Goal: Transaction & Acquisition: Purchase product/service

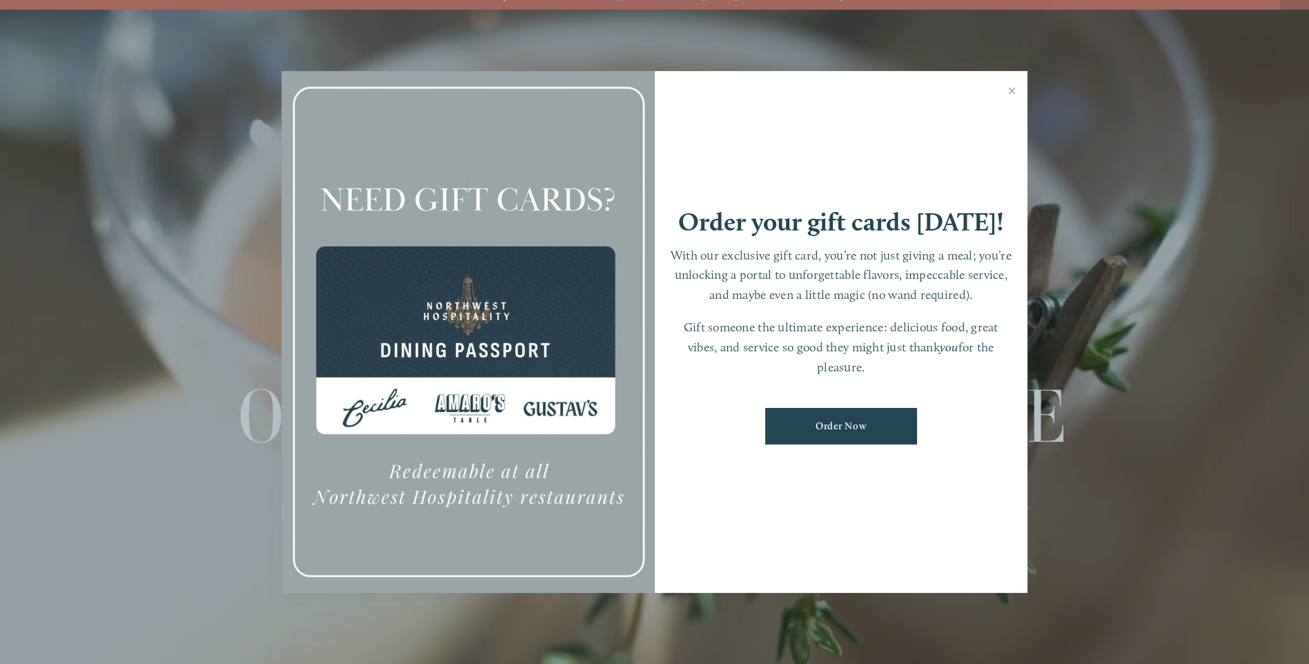
scroll to position [29, 0]
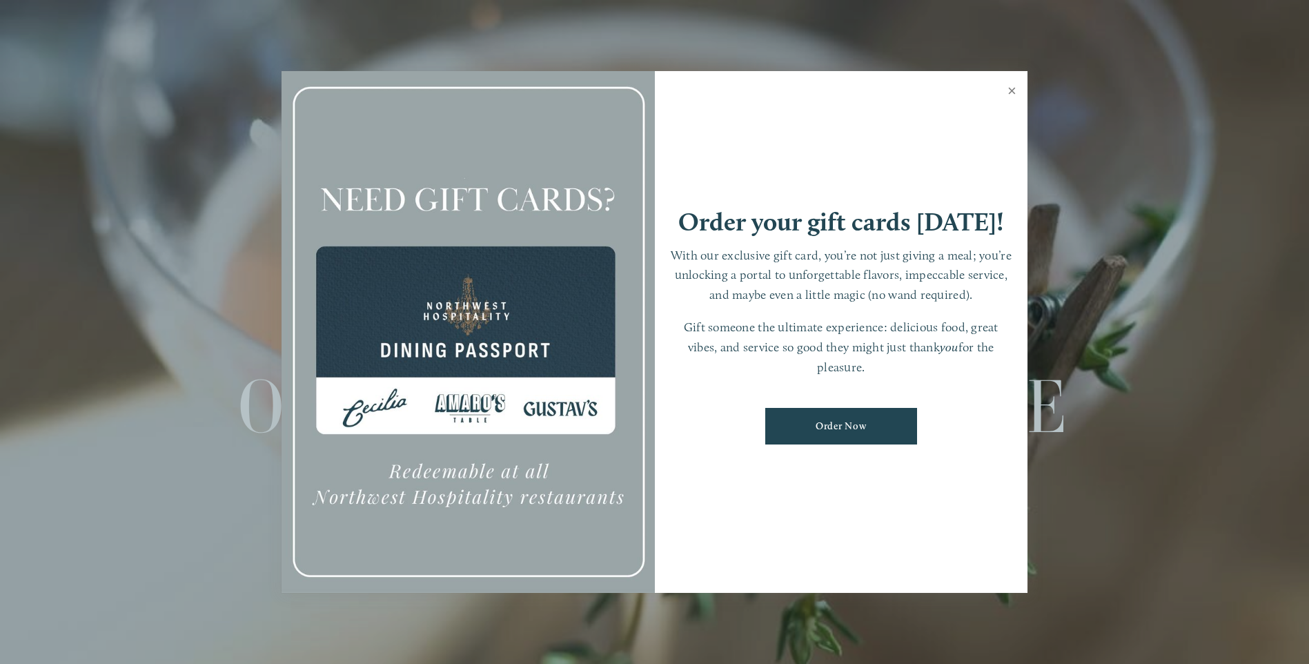
click at [640, 88] on link "Close" at bounding box center [1012, 92] width 27 height 39
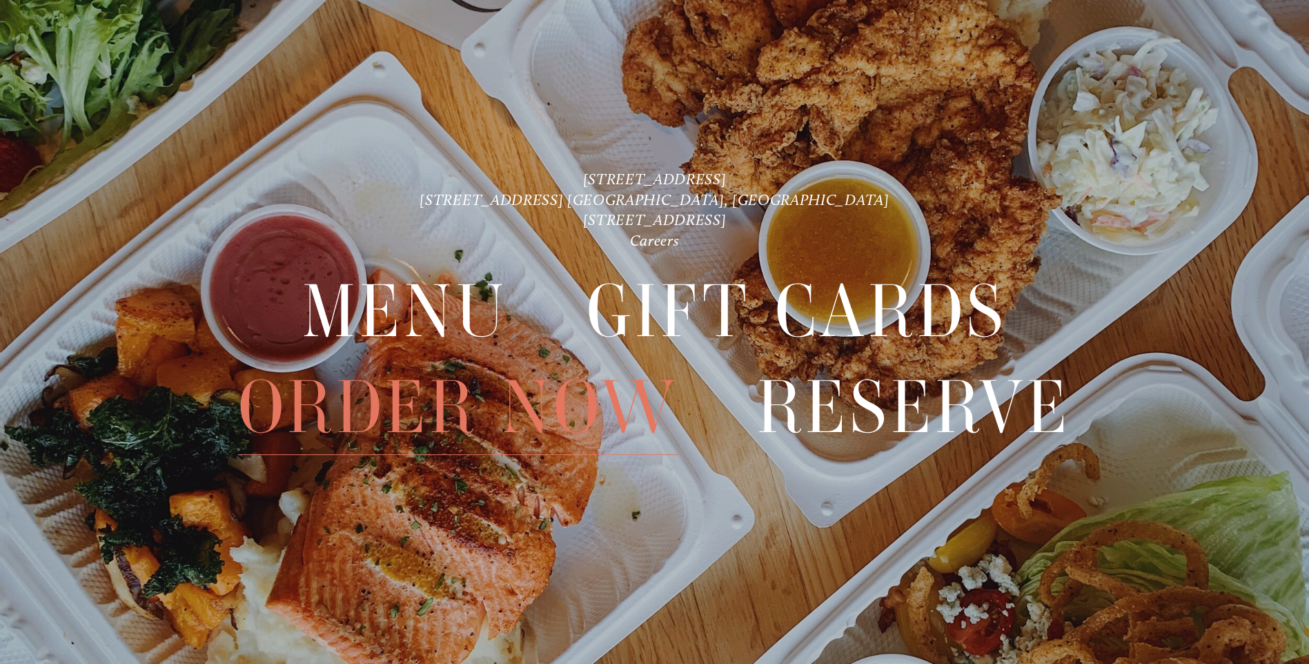
click at [453, 300] on span "Order Now" at bounding box center [458, 407] width 440 height 95
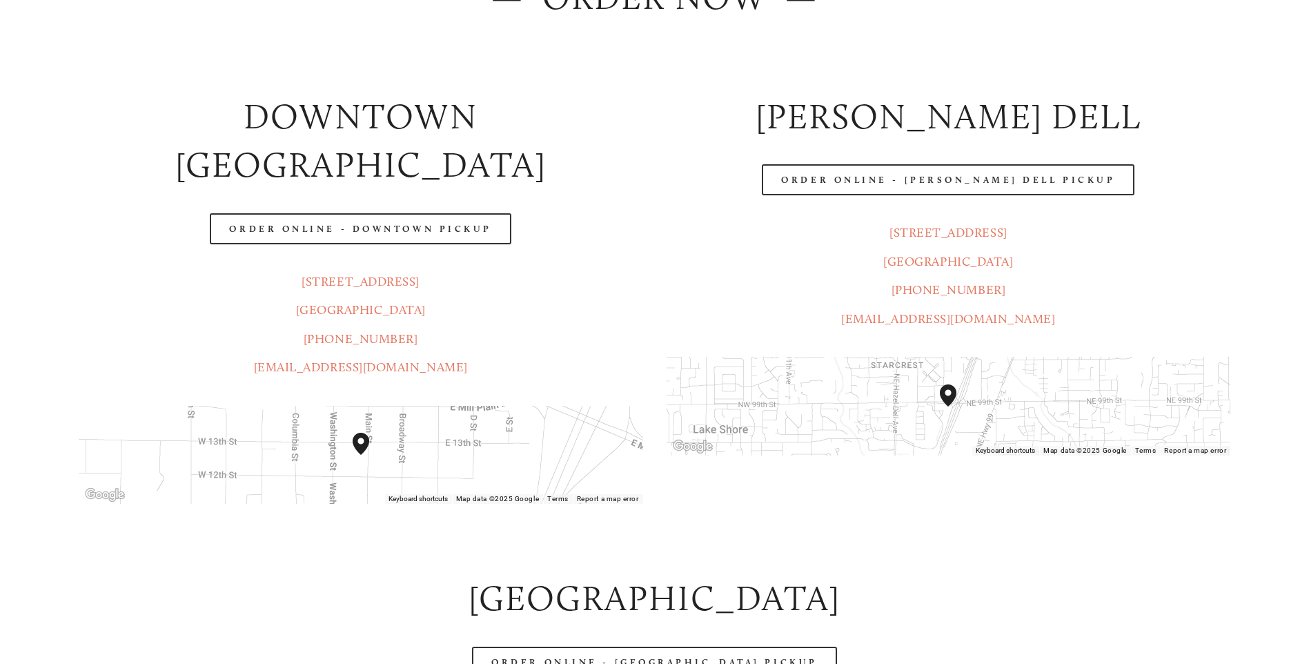
scroll to position [276, 0]
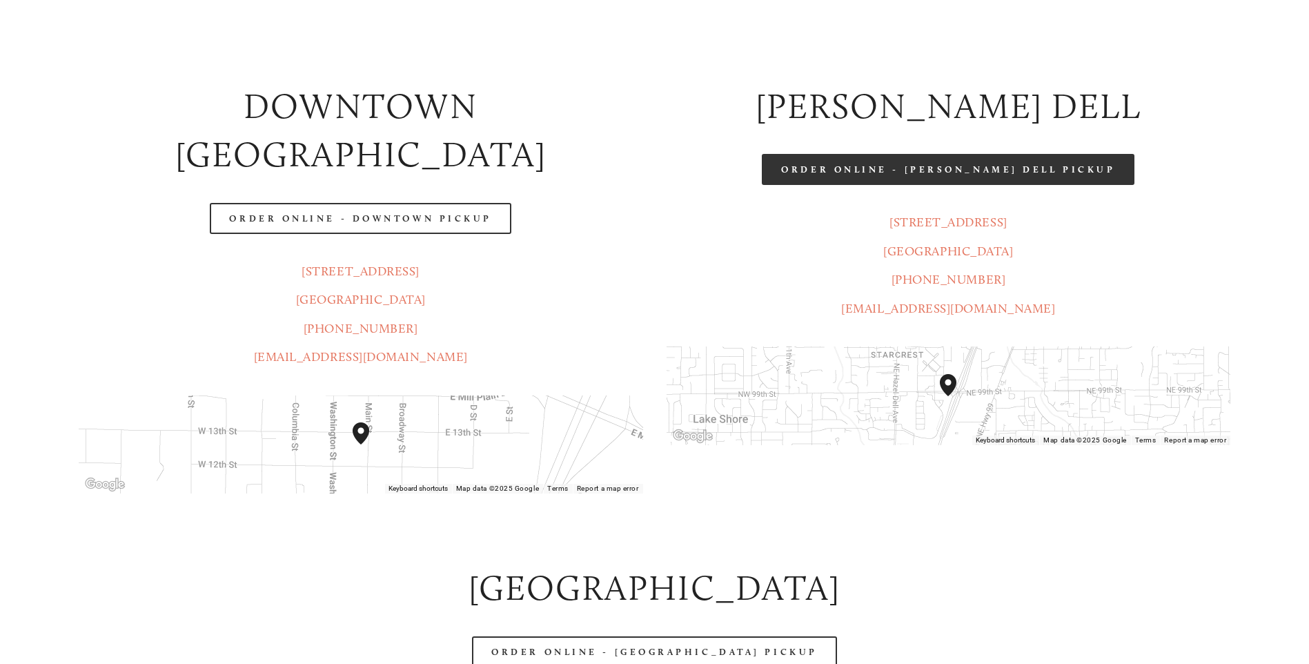
click at [640, 162] on link "Order Online - [PERSON_NAME] Dell Pickup" at bounding box center [948, 169] width 373 height 31
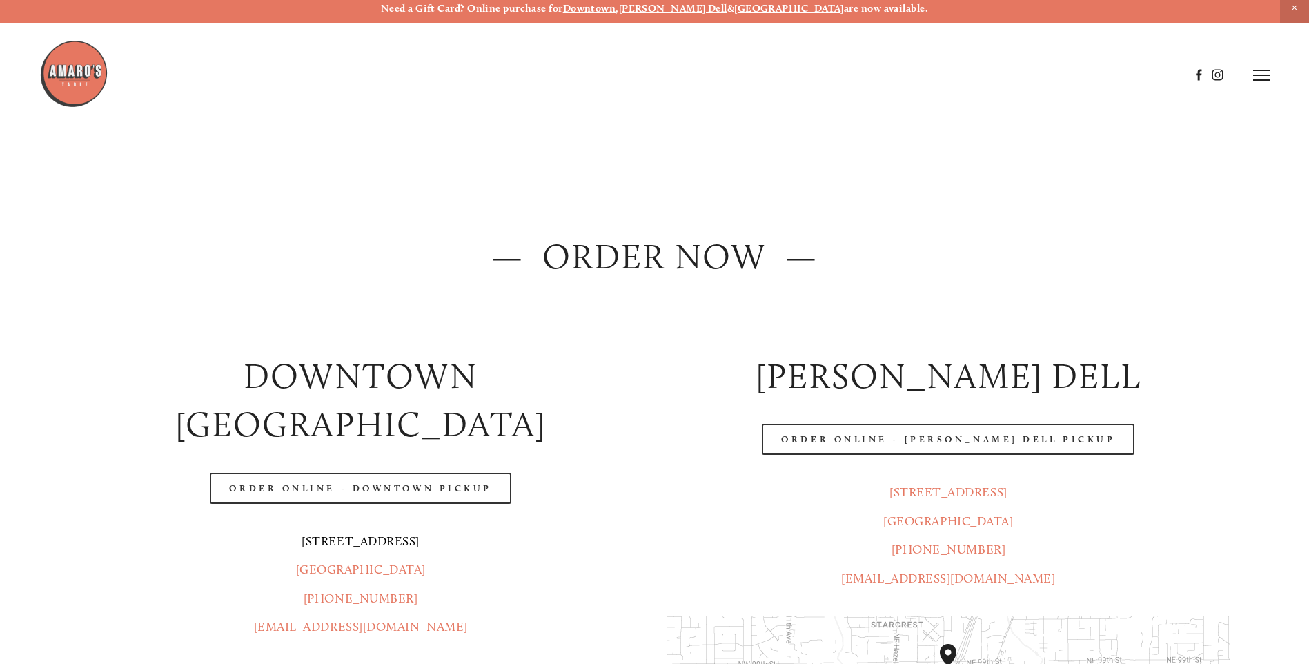
scroll to position [0, 0]
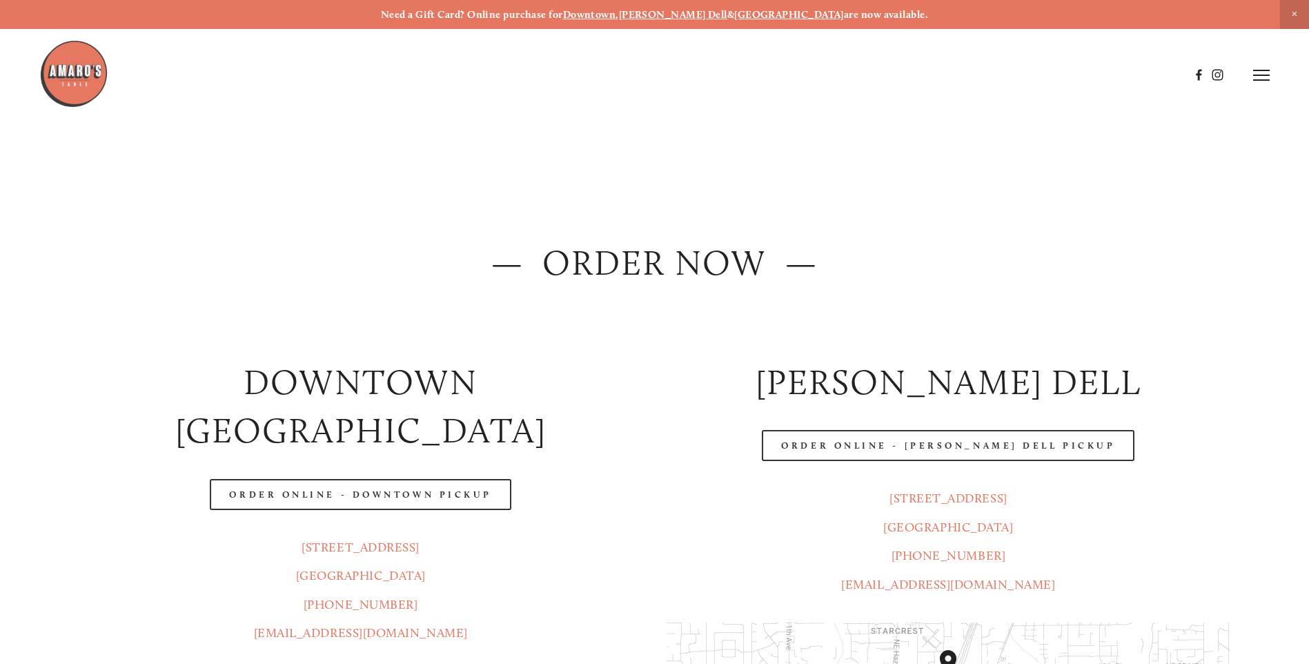
click at [640, 73] on icon at bounding box center [1261, 75] width 17 height 12
click at [640, 72] on span "Visit" at bounding box center [1075, 74] width 23 height 13
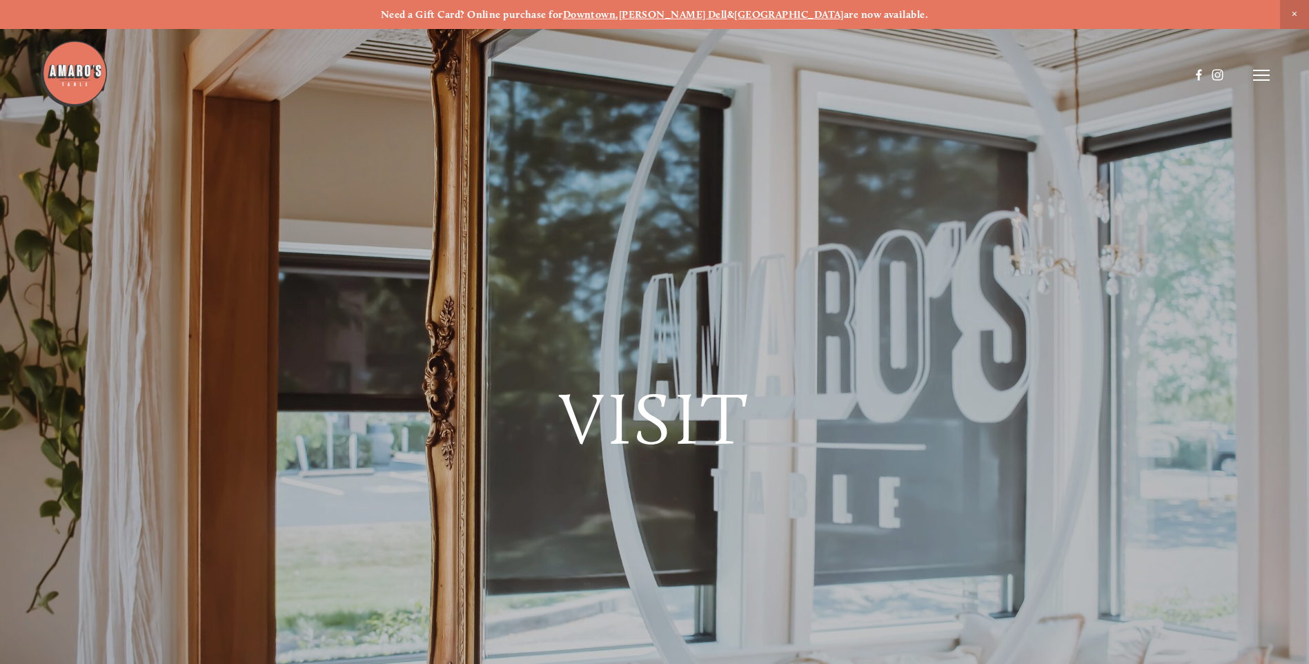
click at [640, 11] on strong "[PERSON_NAME] Dell" at bounding box center [673, 14] width 108 height 12
